Goal: Information Seeking & Learning: Find contact information

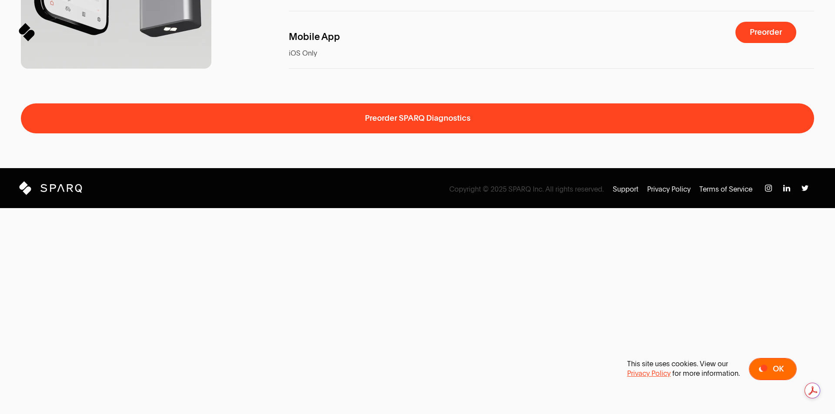
click at [773, 366] on span "Ok" at bounding box center [778, 369] width 11 height 8
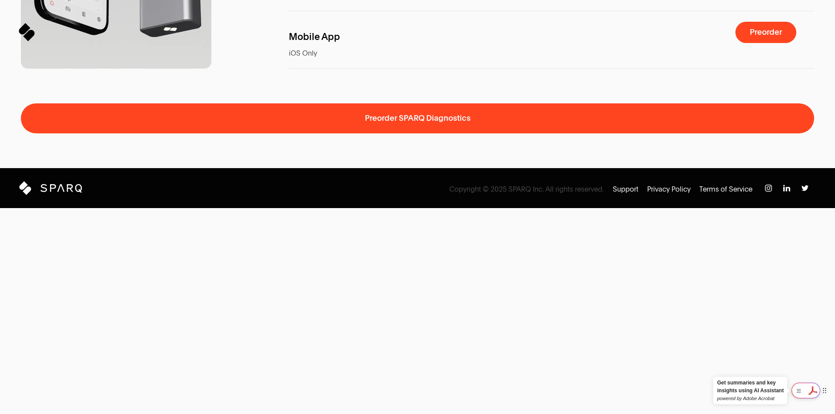
click at [809, 391] on div at bounding box center [805, 391] width 29 height 16
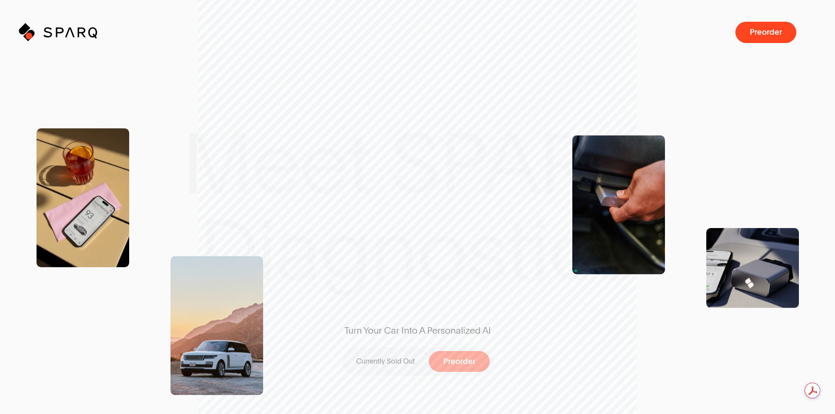
click at [29, 36] on icon at bounding box center [31, 34] width 10 height 10
click at [21, 24] on button "Top of page" at bounding box center [60, 32] width 79 height 18
click at [33, 36] on icon at bounding box center [31, 34] width 10 height 10
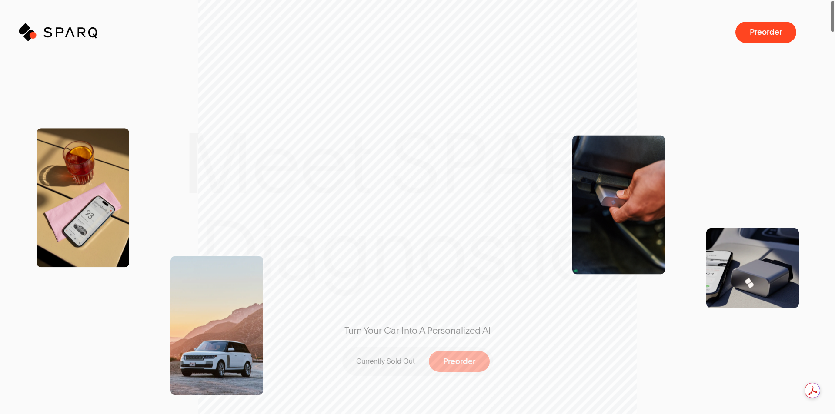
click at [33, 36] on icon at bounding box center [31, 34] width 10 height 10
click at [378, 366] on p "Currently Sold Out" at bounding box center [385, 362] width 59 height 10
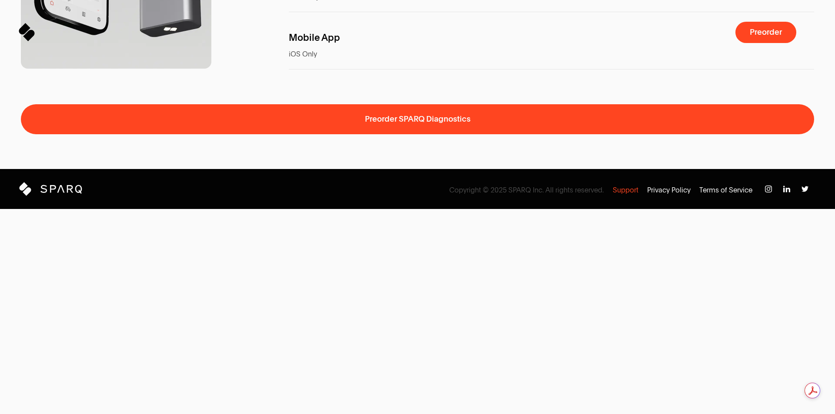
click at [626, 195] on p "Support" at bounding box center [626, 191] width 26 height 10
